Goal: Task Accomplishment & Management: Manage account settings

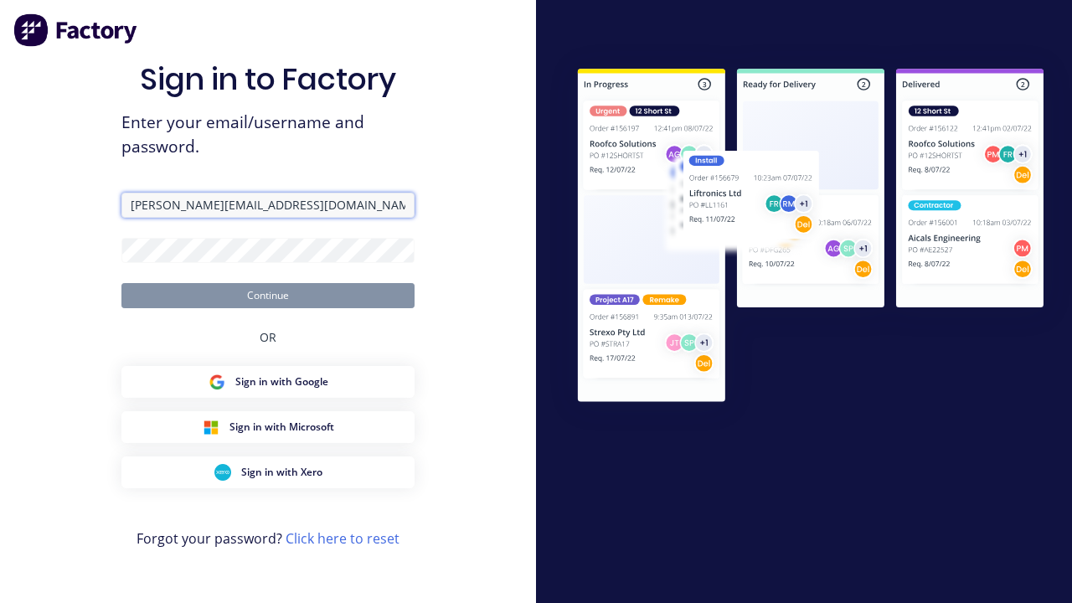
type input "[PERSON_NAME][EMAIL_ADDRESS][DOMAIN_NAME]"
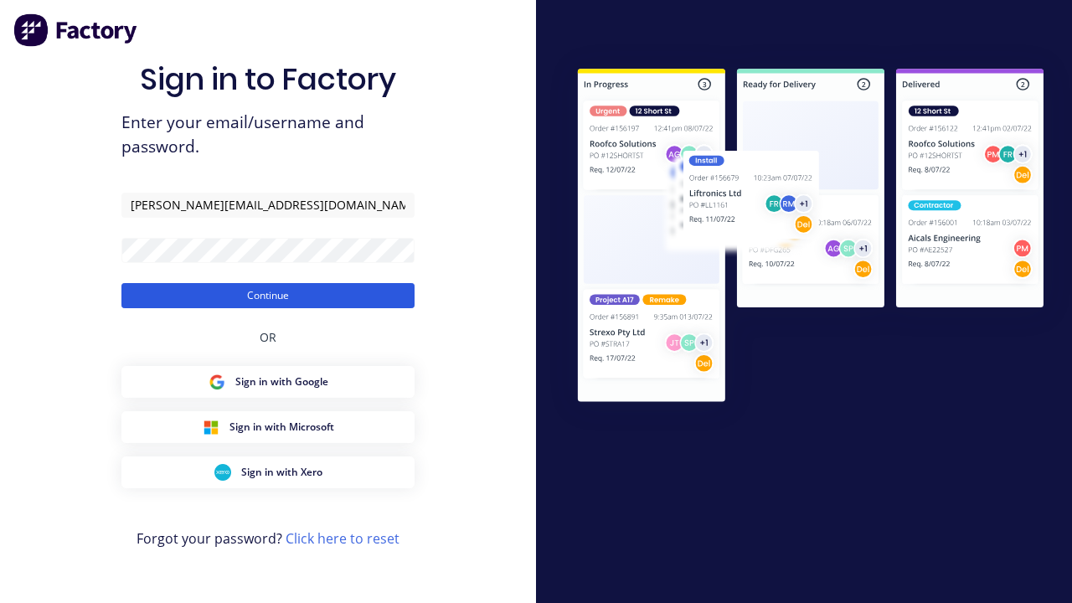
click at [268, 295] on button "Continue" at bounding box center [267, 295] width 293 height 25
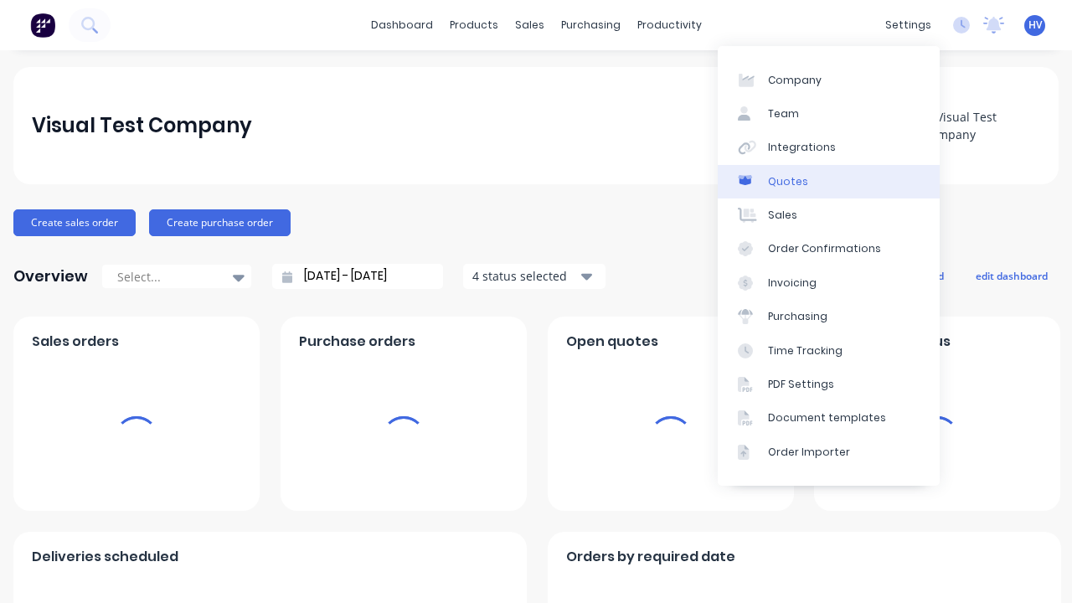
click at [828, 181] on link "Quotes" at bounding box center [829, 181] width 222 height 33
